Goal: Information Seeking & Learning: Stay updated

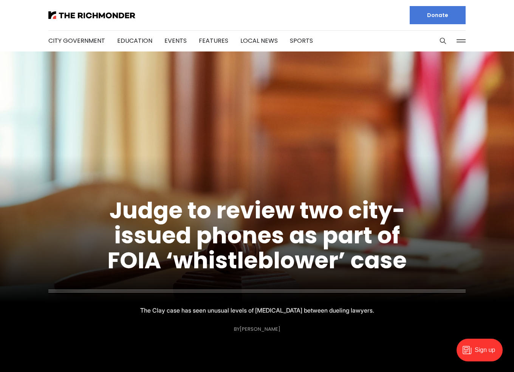
click at [273, 40] on ul "City Government Education Events Features Local News Sports" at bounding box center [180, 40] width 265 height 41
click at [269, 42] on link "Local News" at bounding box center [259, 40] width 37 height 9
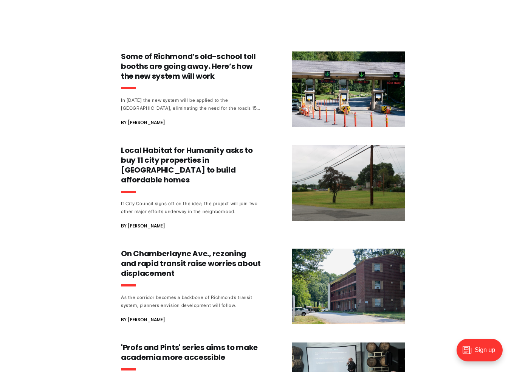
scroll to position [378, 0]
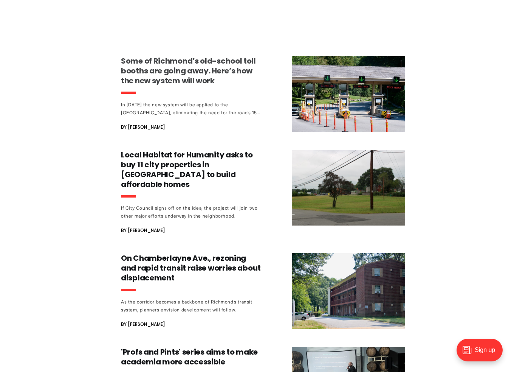
click at [163, 82] on h3 "Some of Richmond’s old-school toll booths are going away. Here’s how the new sy…" at bounding box center [191, 71] width 141 height 30
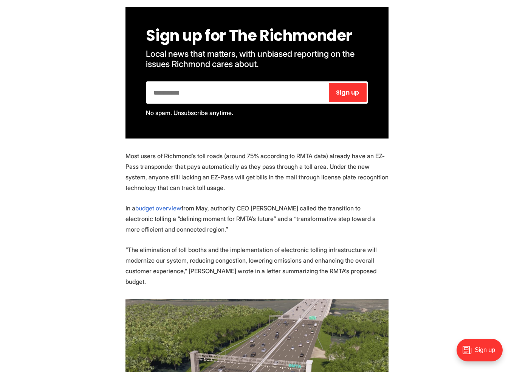
scroll to position [454, 0]
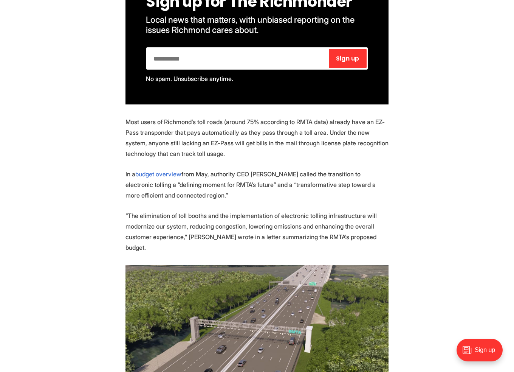
scroll to position [492, 0]
